Goal: Task Accomplishment & Management: Complete application form

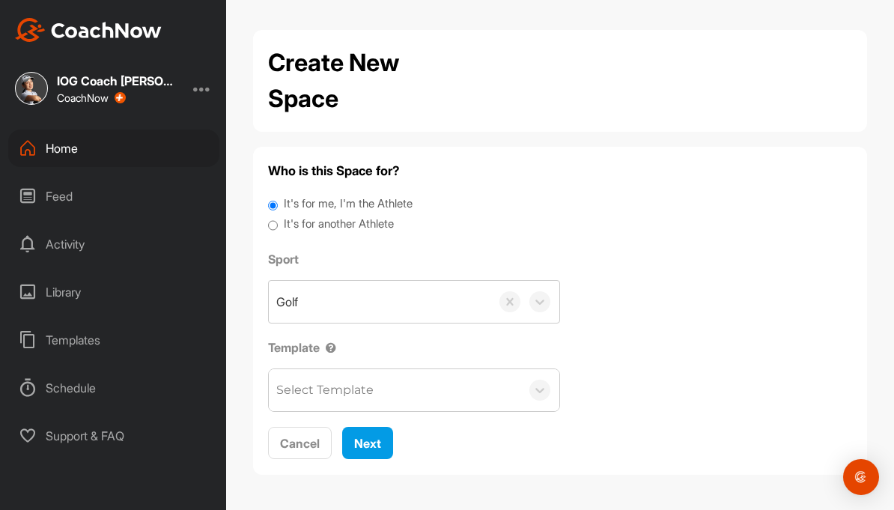
scroll to position [48, 0]
click at [389, 216] on label "It's for another Athlete" at bounding box center [339, 224] width 110 height 17
click at [278, 216] on input "It's for another Athlete" at bounding box center [273, 226] width 10 height 20
radio input "true"
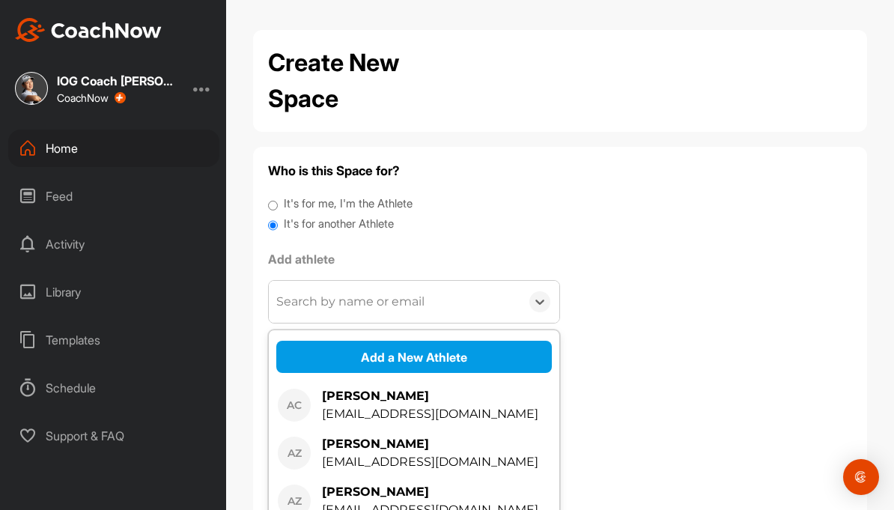
click at [501, 341] on button "Add a New Athlete" at bounding box center [414, 357] width 276 height 32
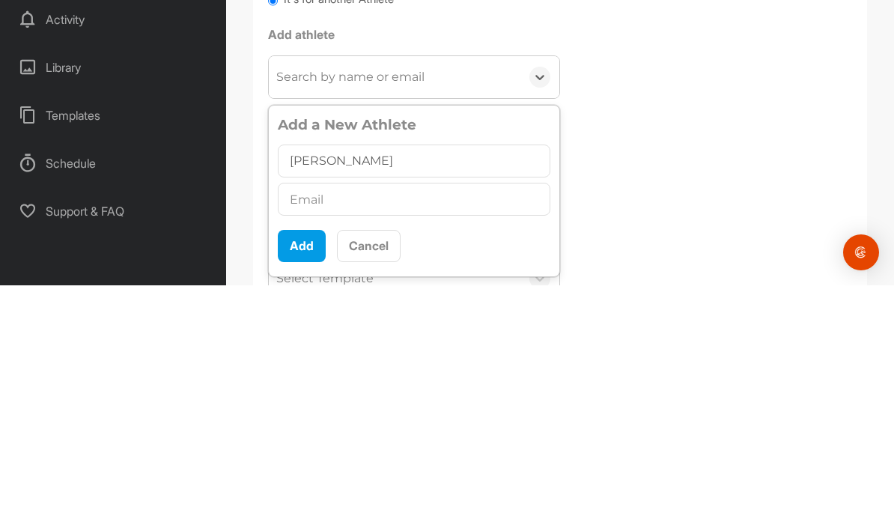
type input "[PERSON_NAME]"
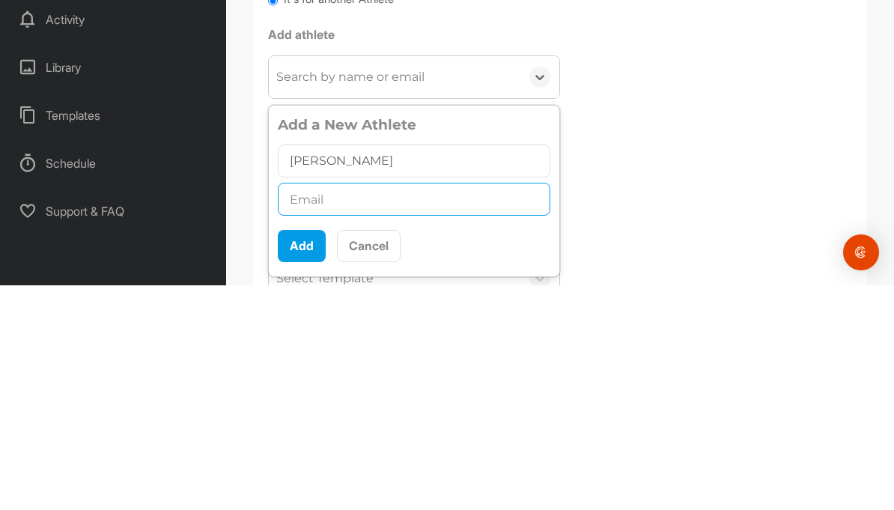
click at [392, 407] on input "text" at bounding box center [414, 423] width 273 height 33
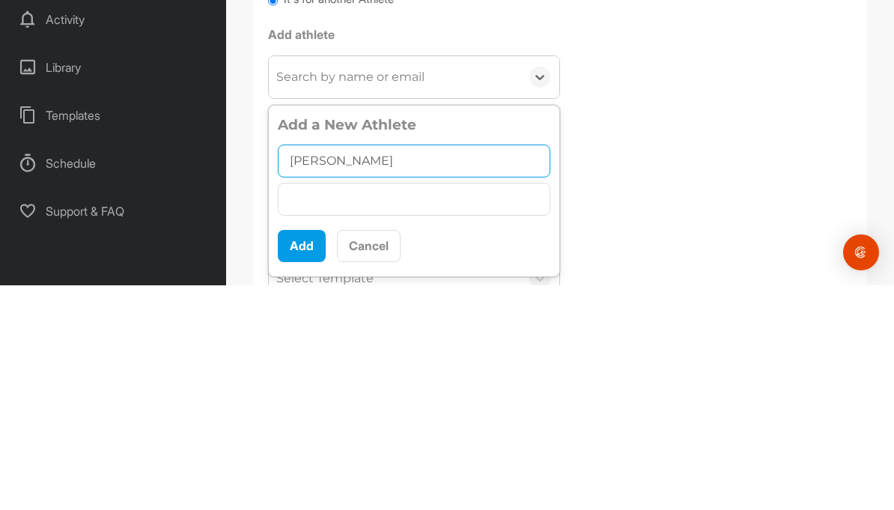
click at [400, 369] on input "[PERSON_NAME]" at bounding box center [414, 385] width 273 height 33
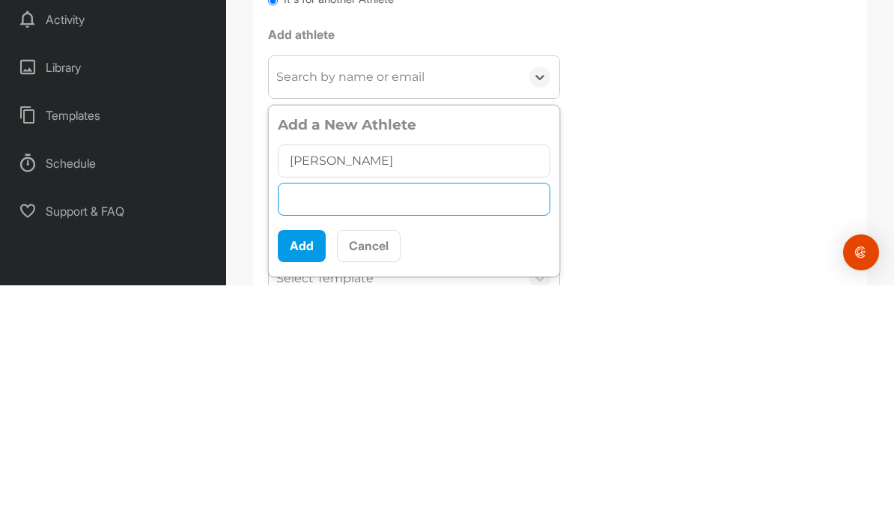
click at [360, 407] on input "text" at bounding box center [414, 423] width 273 height 33
type input "[EMAIL_ADDRESS][DOMAIN_NAME]"
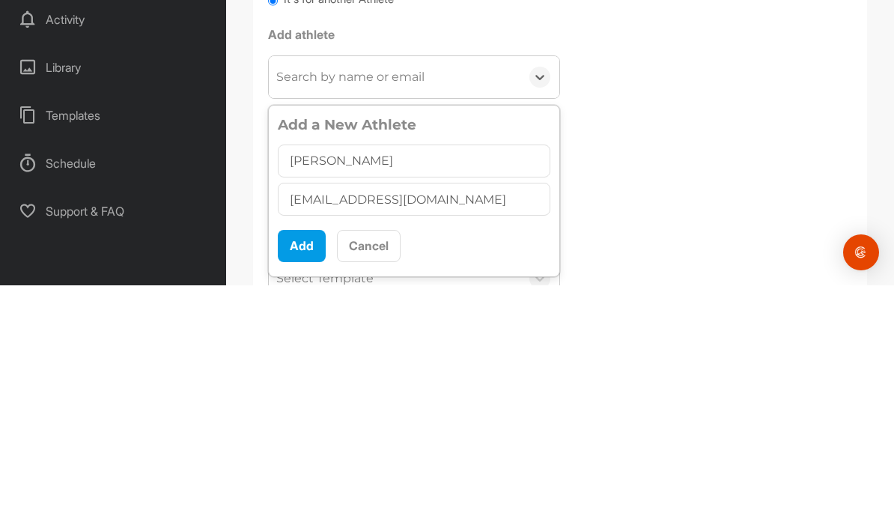
click at [300, 455] on button "Add" at bounding box center [302, 471] width 48 height 32
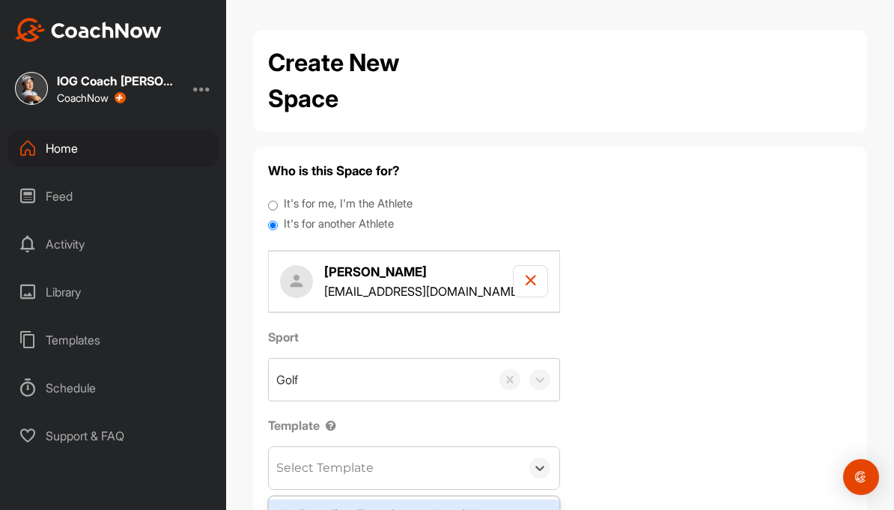
scroll to position [68, 0]
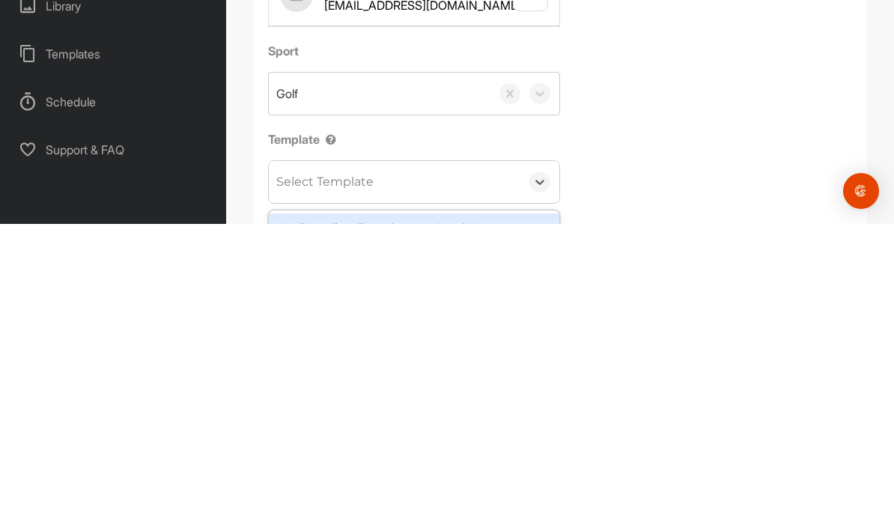
click at [487, 500] on div "On Boarding Template to CoachNow" at bounding box center [414, 515] width 291 height 30
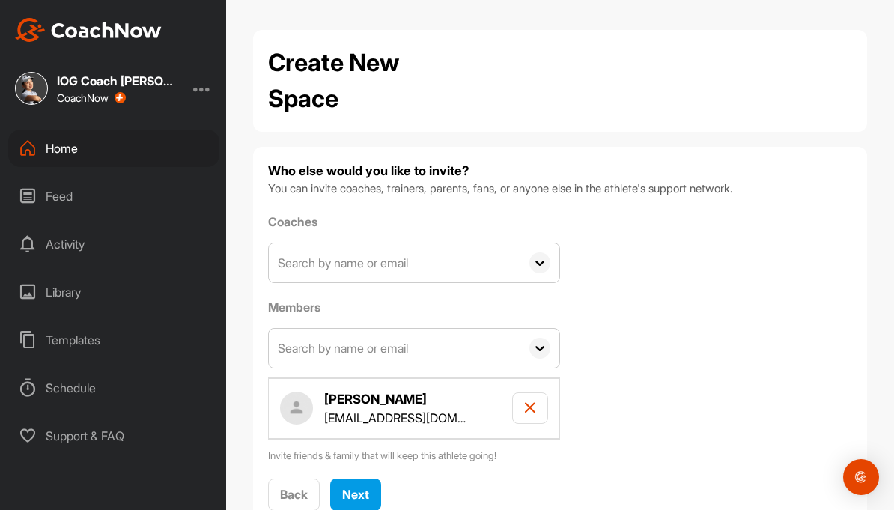
click at [366, 479] on button "Next" at bounding box center [355, 495] width 51 height 32
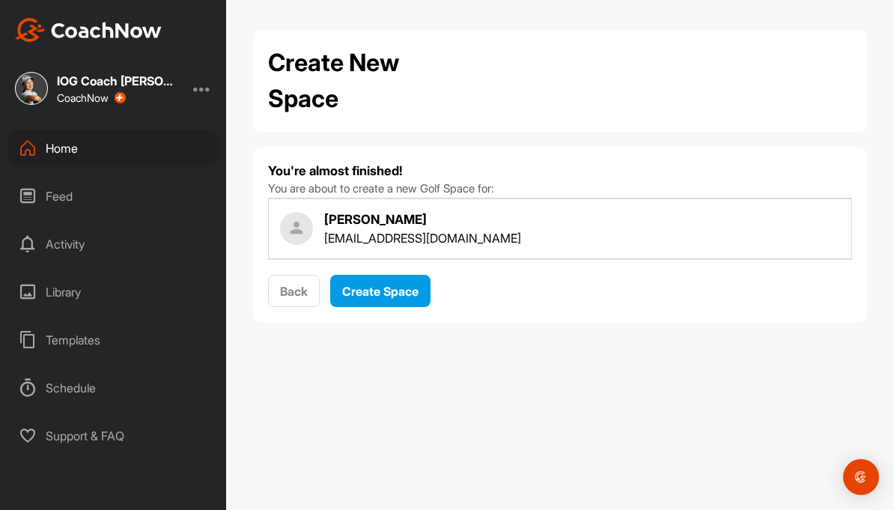
click at [410, 284] on span "Create Space" at bounding box center [380, 291] width 76 height 15
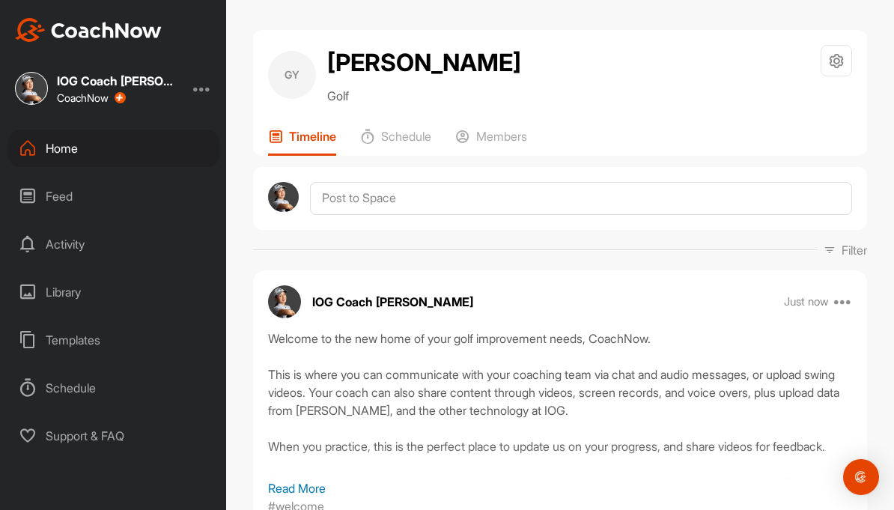
click at [60, 153] on div "Home" at bounding box center [113, 148] width 211 height 37
